Goal: Find specific fact: Find specific fact

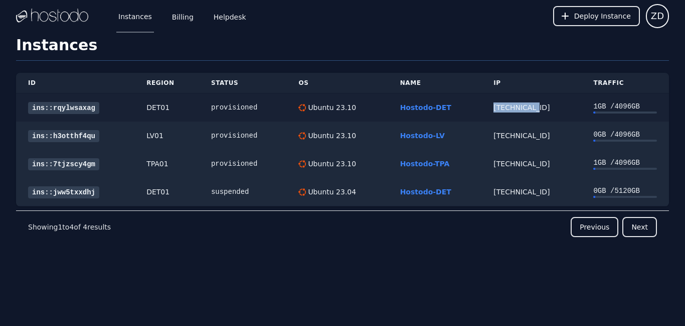
drag, startPoint x: 490, startPoint y: 103, endPoint x: 544, endPoint y: 106, distance: 54.2
click at [544, 106] on td "[TECHNICAL_ID]" at bounding box center [531, 107] width 100 height 29
copy div "[TECHNICAL_ID]"
drag, startPoint x: 499, startPoint y: 135, endPoint x: 542, endPoint y: 136, distance: 42.6
click at [542, 136] on td "[TECHNICAL_ID]" at bounding box center [531, 135] width 100 height 28
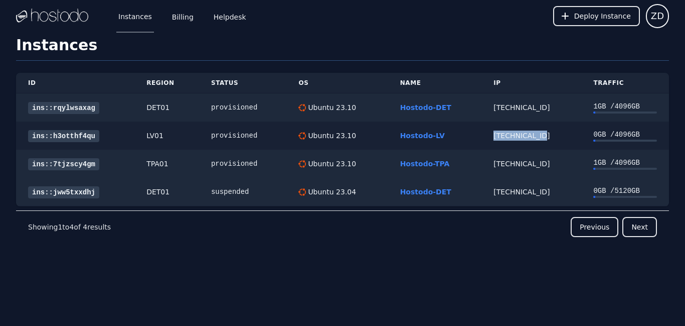
copy div "[TECHNICAL_ID]"
drag, startPoint x: 489, startPoint y: 164, endPoint x: 543, endPoint y: 164, distance: 54.2
click at [543, 164] on td "[TECHNICAL_ID]" at bounding box center [531, 163] width 100 height 28
copy div "[TECHNICAL_ID]"
